Goal: Find contact information: Find contact information

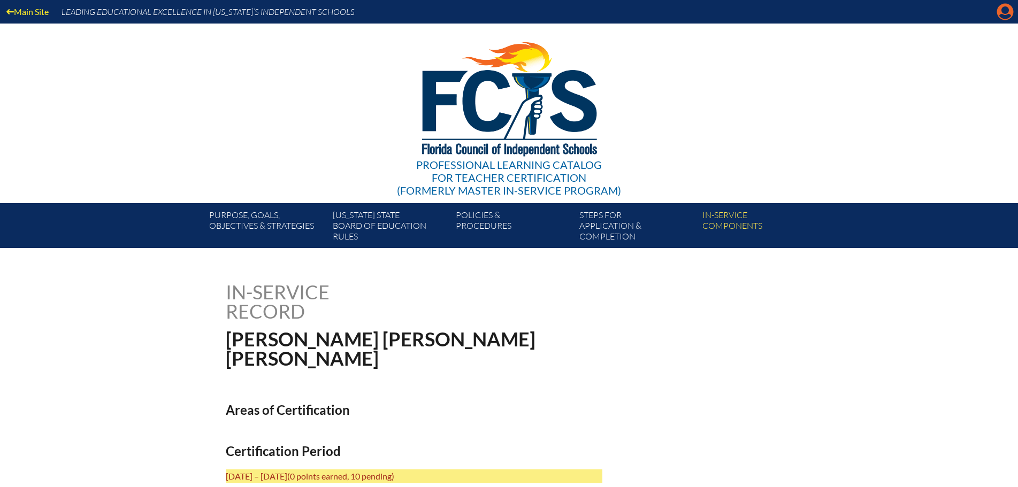
click at [1003, 14] on icon at bounding box center [1005, 12] width 17 height 17
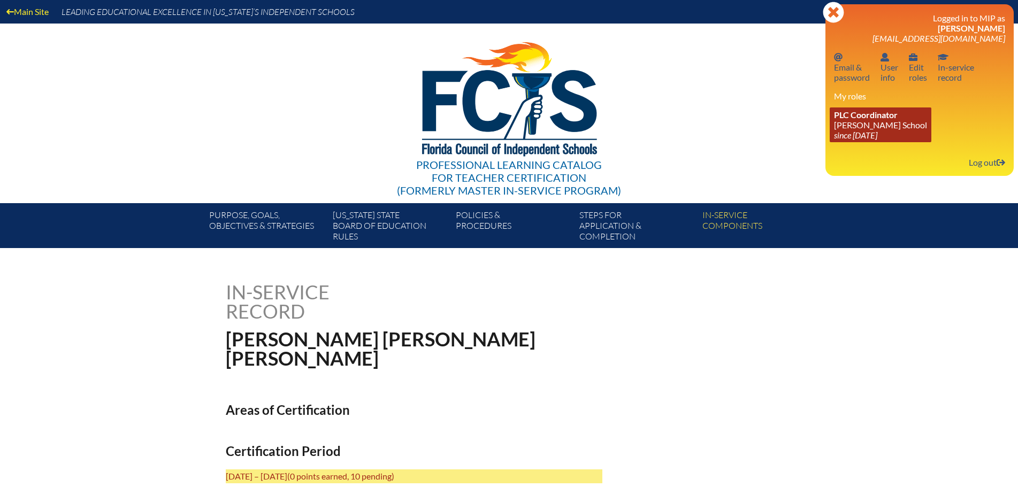
click at [864, 121] on link "PLC Coordinator Benjamin School since 2006 Aug 1" at bounding box center [880, 124] width 102 height 35
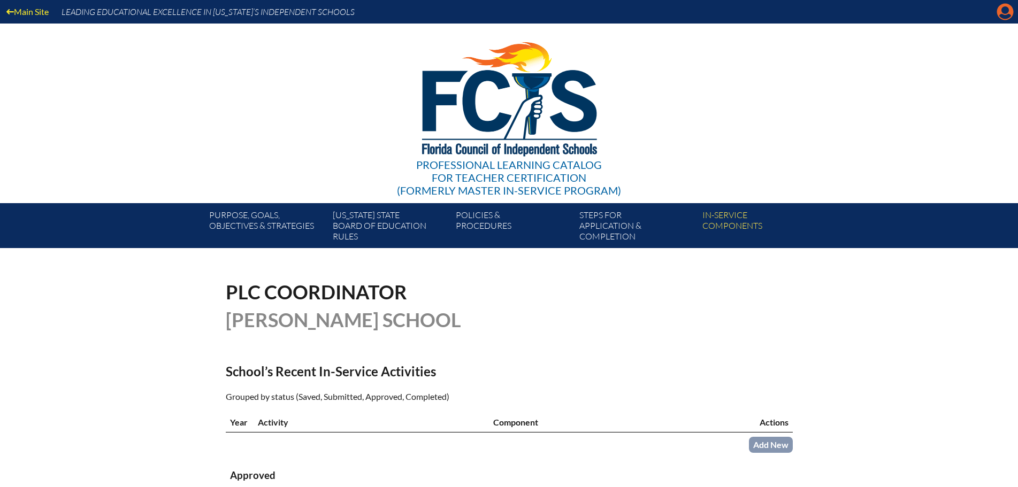
click at [1009, 12] on icon at bounding box center [1005, 12] width 17 height 17
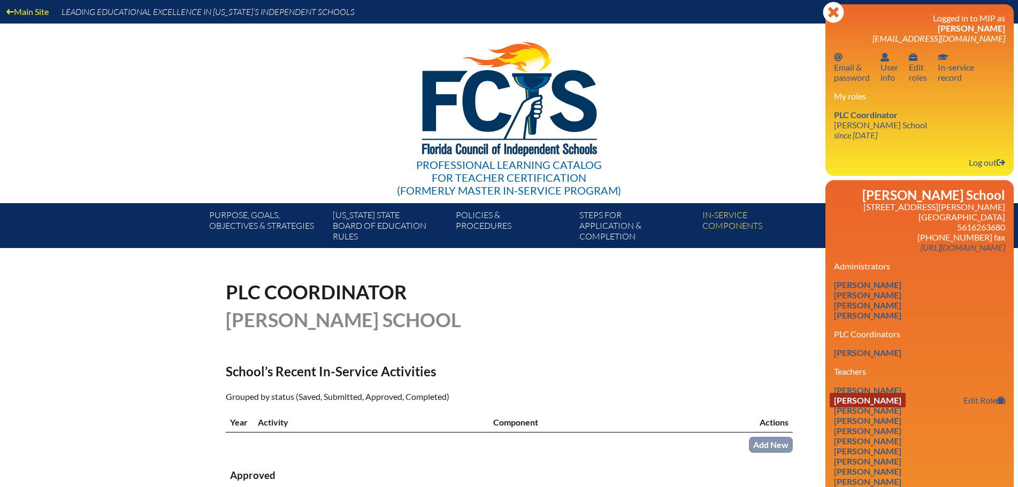
scroll to position [53, 0]
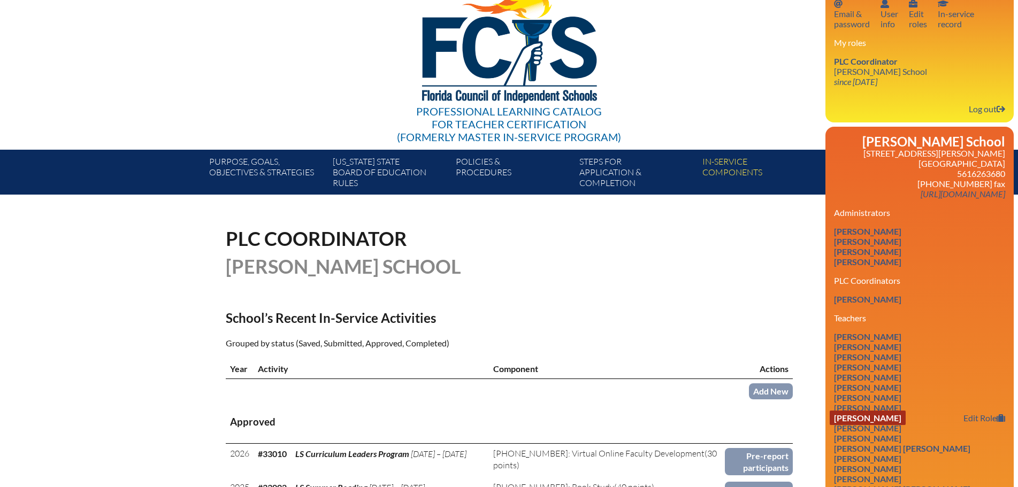
click at [893, 415] on link "Julie Bernstein" at bounding box center [867, 418] width 76 height 14
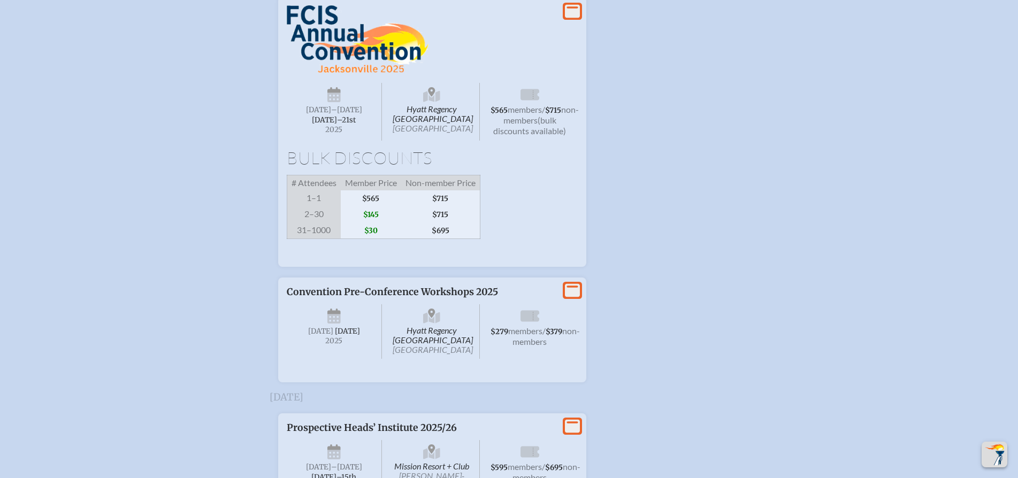
scroll to position [2246, 0]
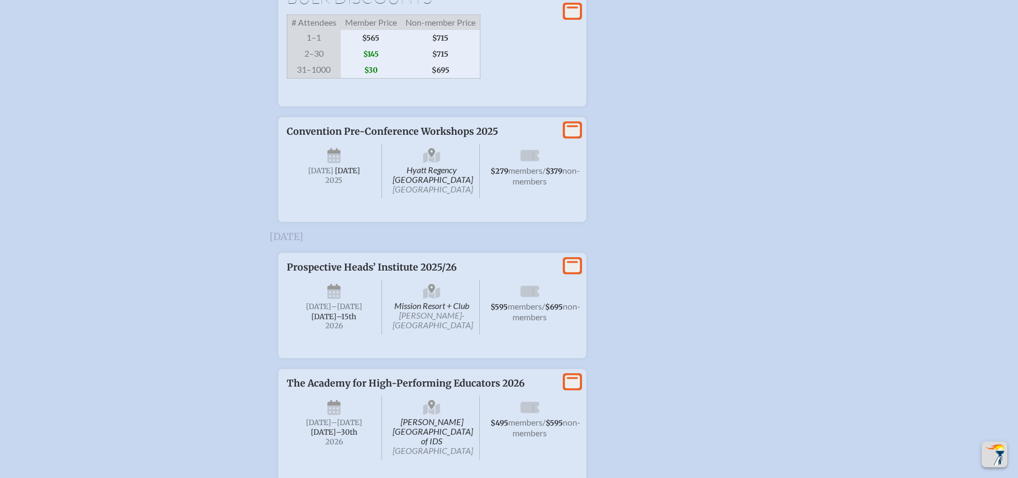
type input "[EMAIL_ADDRESS][DOMAIN_NAME]"
click at [351, 273] on span "Prospective Heads’ Institute 2025/26" at bounding box center [372, 267] width 170 height 12
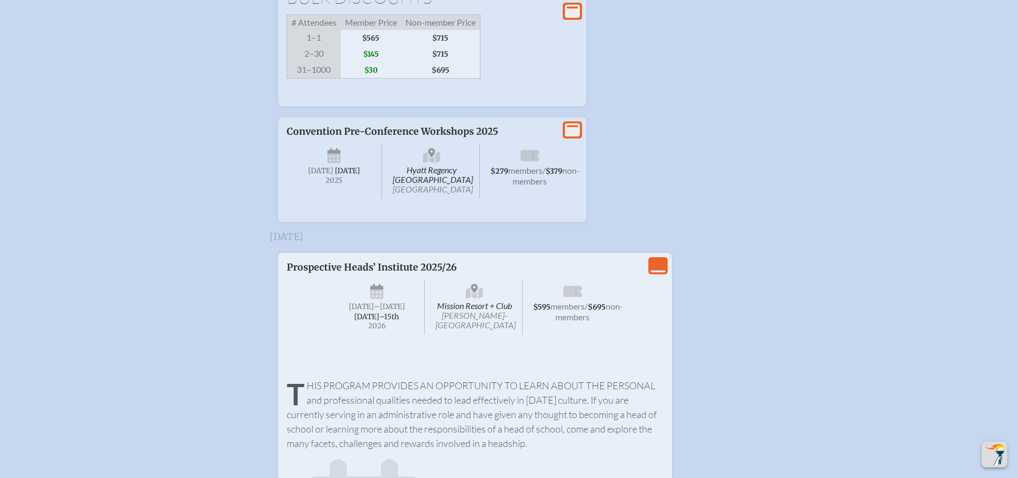
click at [654, 273] on icon "View Less" at bounding box center [657, 265] width 15 height 15
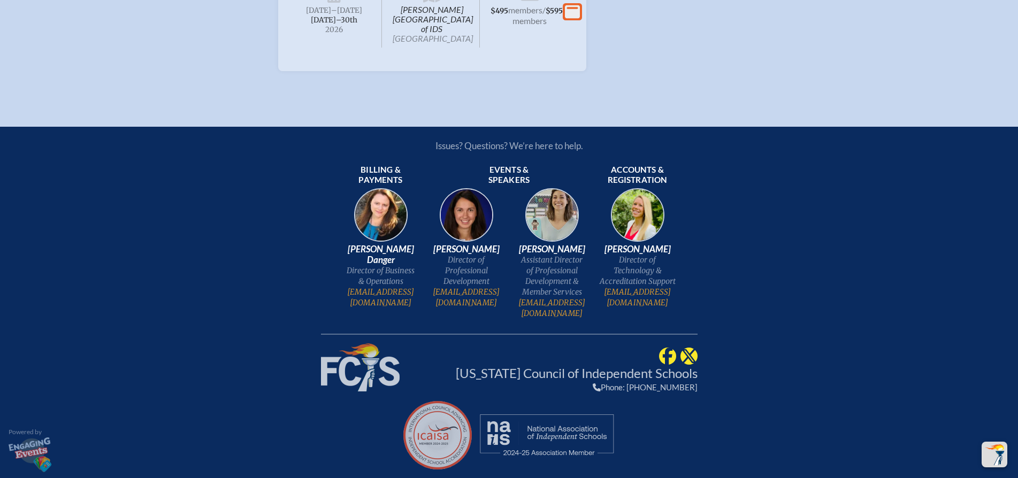
scroll to position [2573, 0]
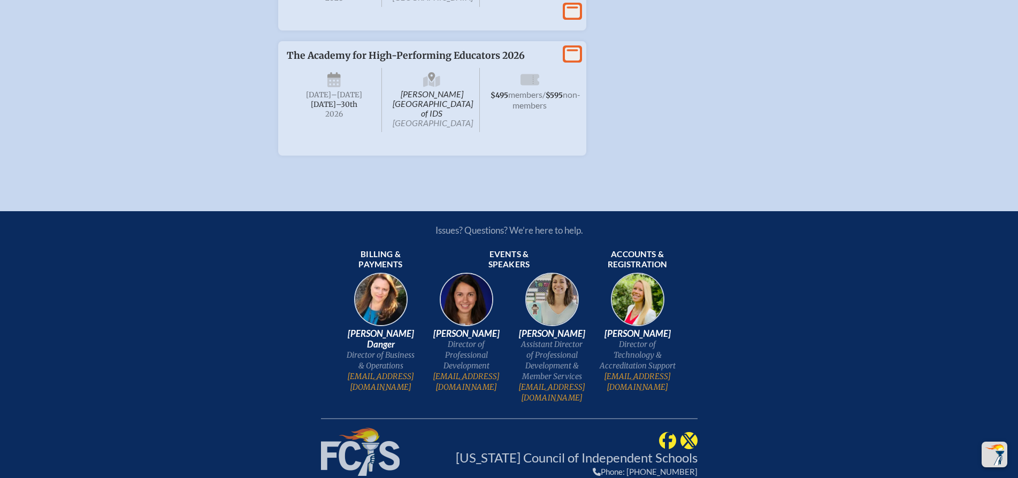
click at [572, 18] on icon at bounding box center [572, 11] width 15 height 13
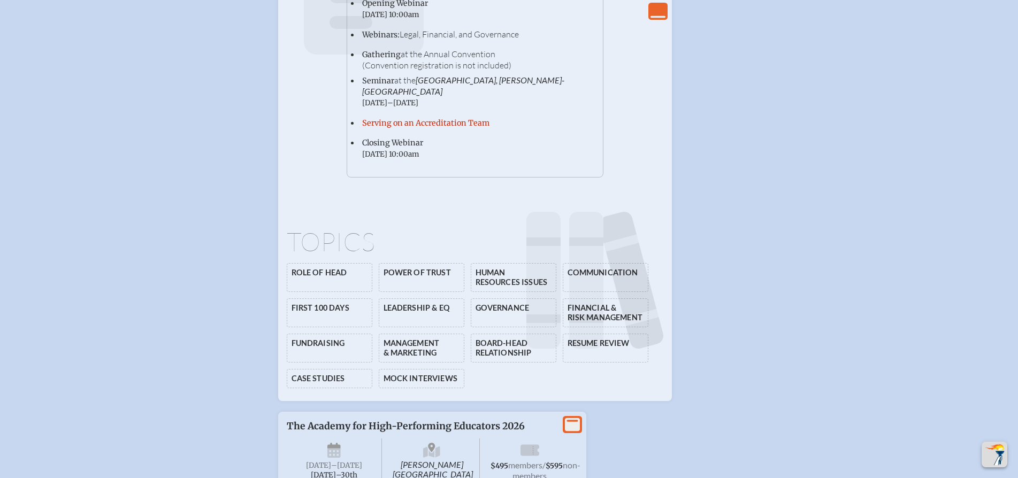
scroll to position [3001, 0]
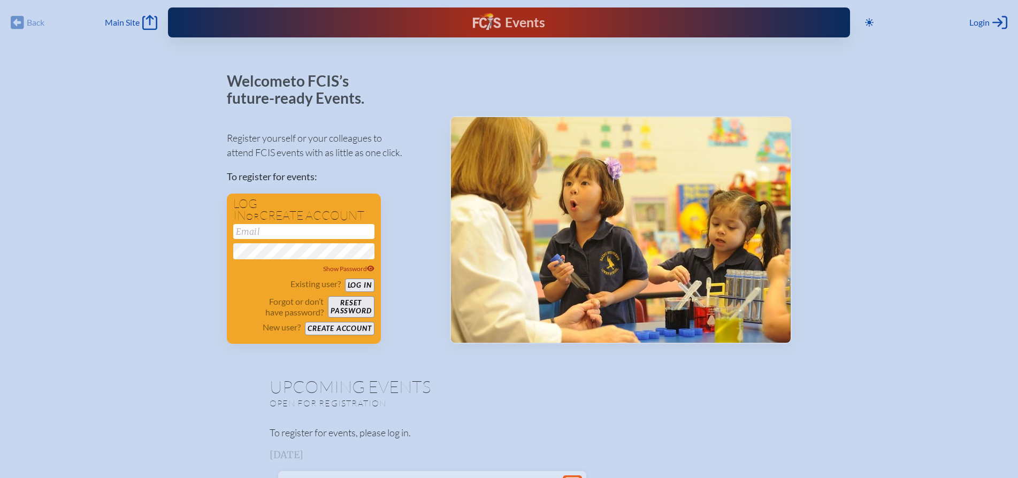
scroll to position [107, 0]
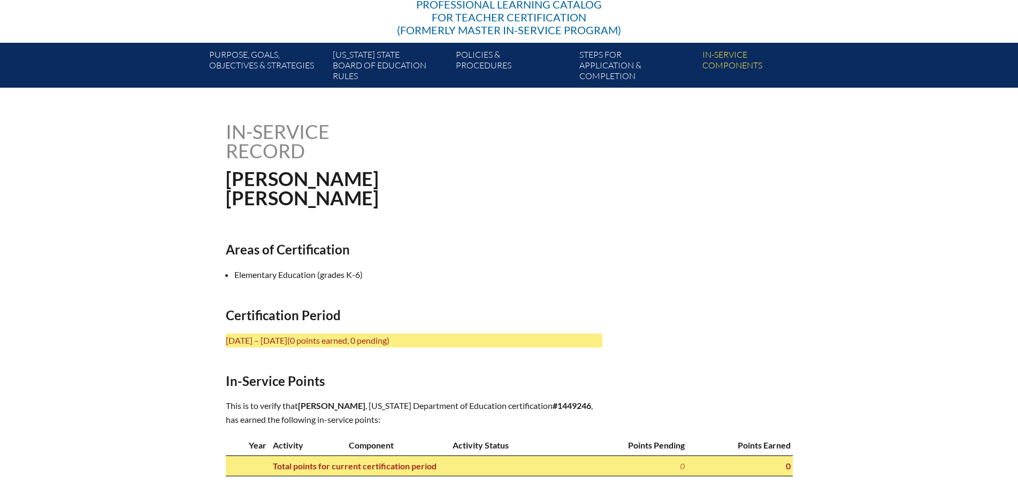
scroll to position [214, 0]
